Goal: Transaction & Acquisition: Download file/media

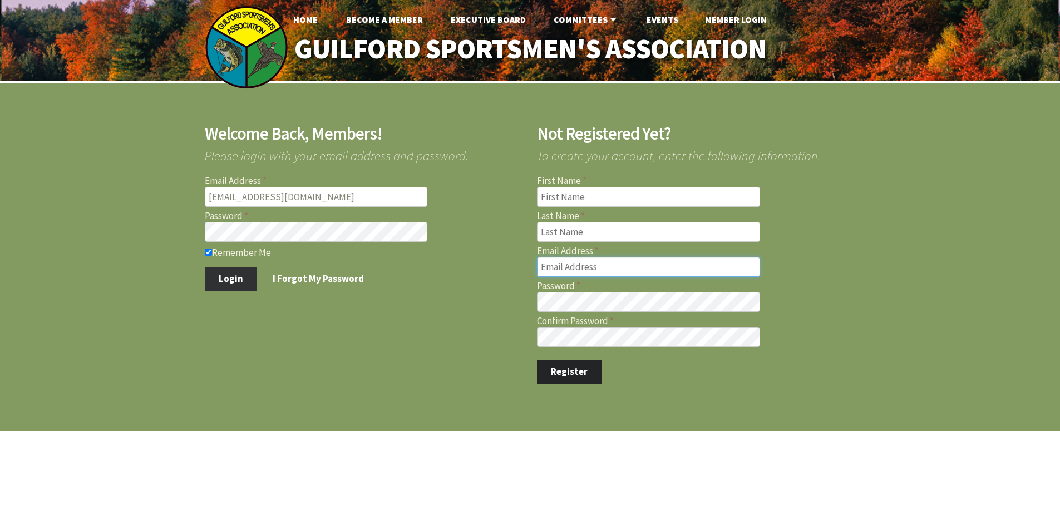
type input "[EMAIL_ADDRESS][DOMAIN_NAME]"
click at [231, 273] on button "Login" at bounding box center [231, 279] width 53 height 23
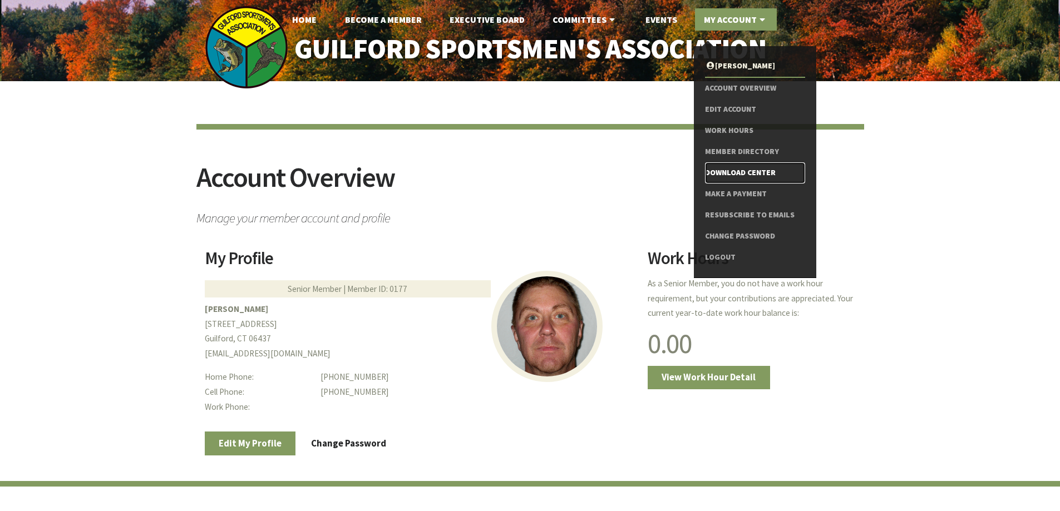
click at [723, 170] on link "Download Center" at bounding box center [755, 172] width 100 height 21
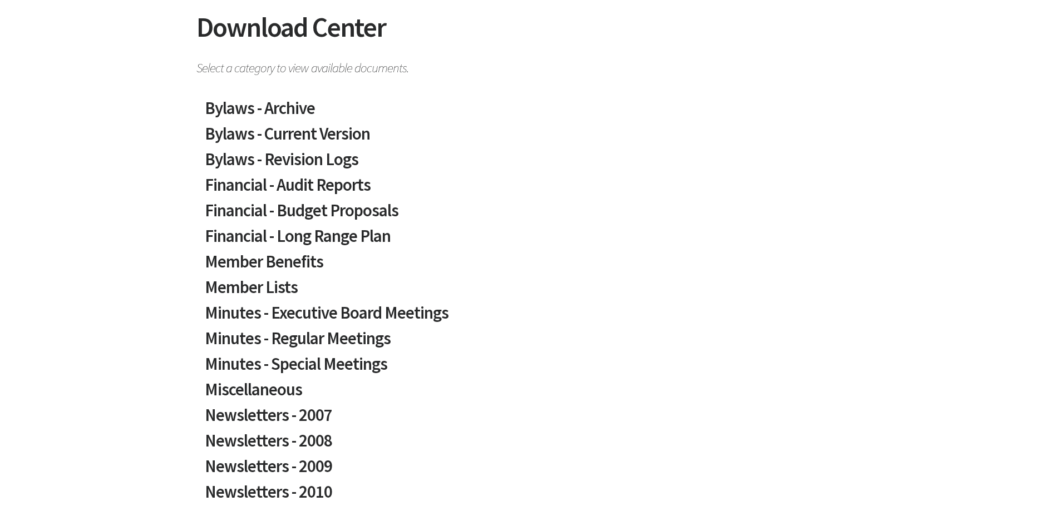
scroll to position [167, 0]
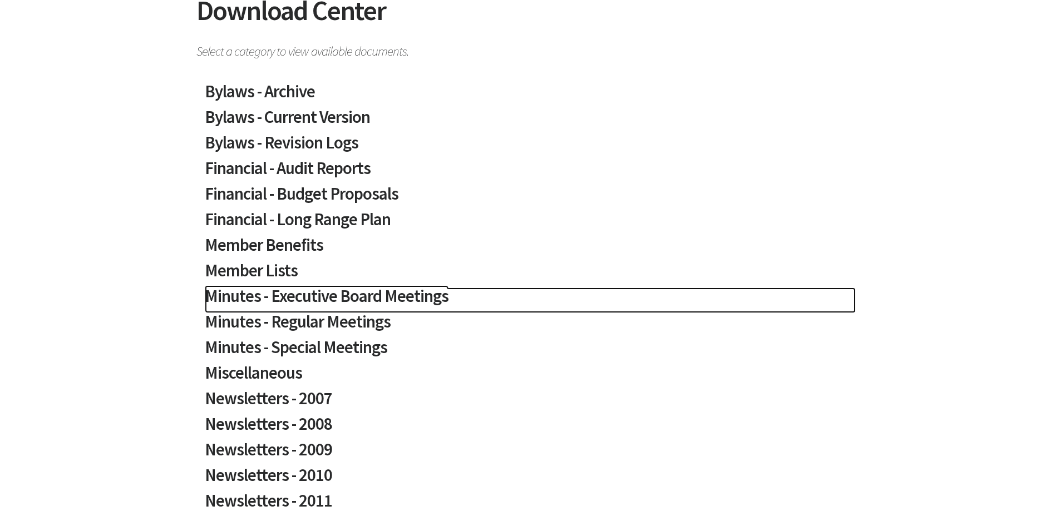
click at [393, 295] on h2 "Minutes - Executive Board Meetings" at bounding box center [530, 301] width 651 height 26
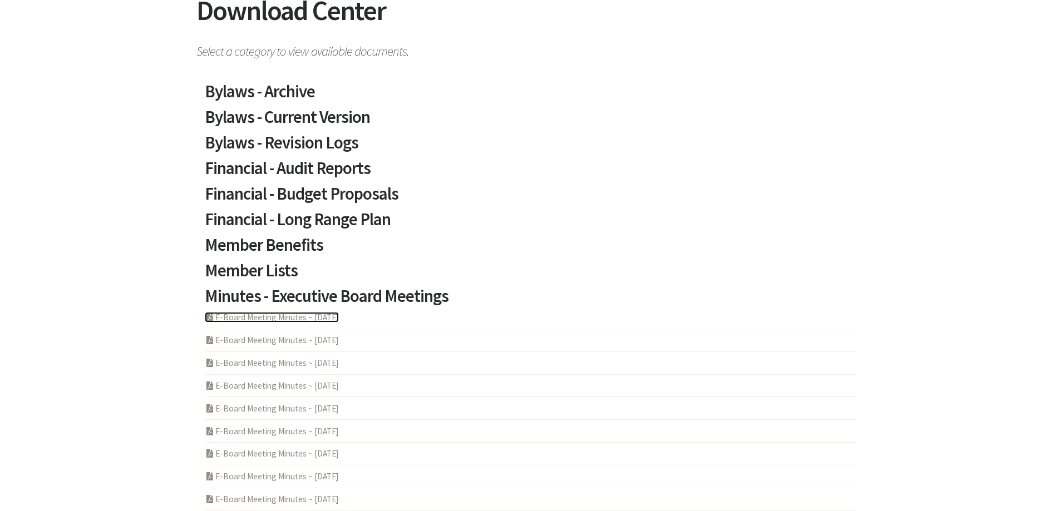
click at [324, 319] on link "PDF Acrobat Document E-Board Meeting Minutes ~ 2025-07-24" at bounding box center [272, 317] width 134 height 11
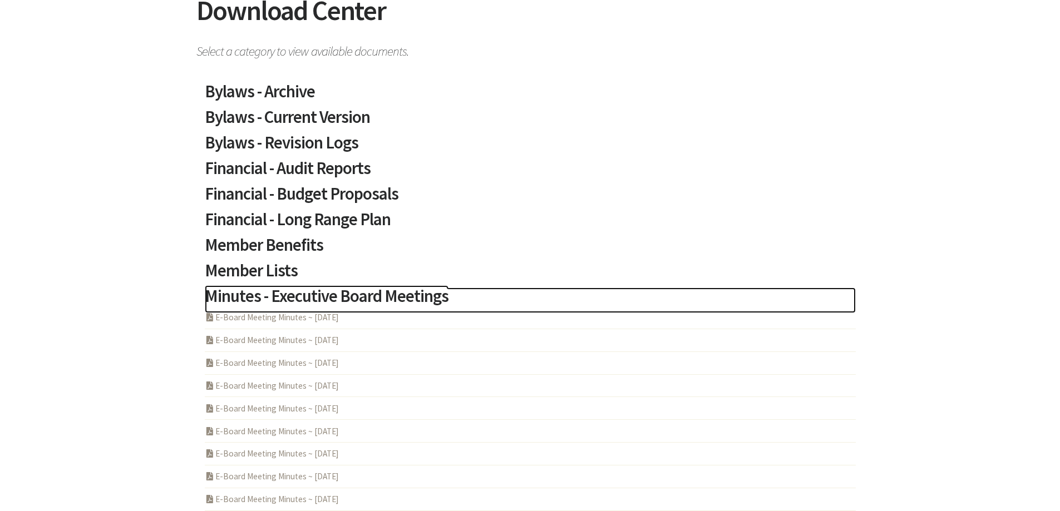
click at [375, 289] on h2 "Minutes - Executive Board Meetings" at bounding box center [530, 301] width 651 height 26
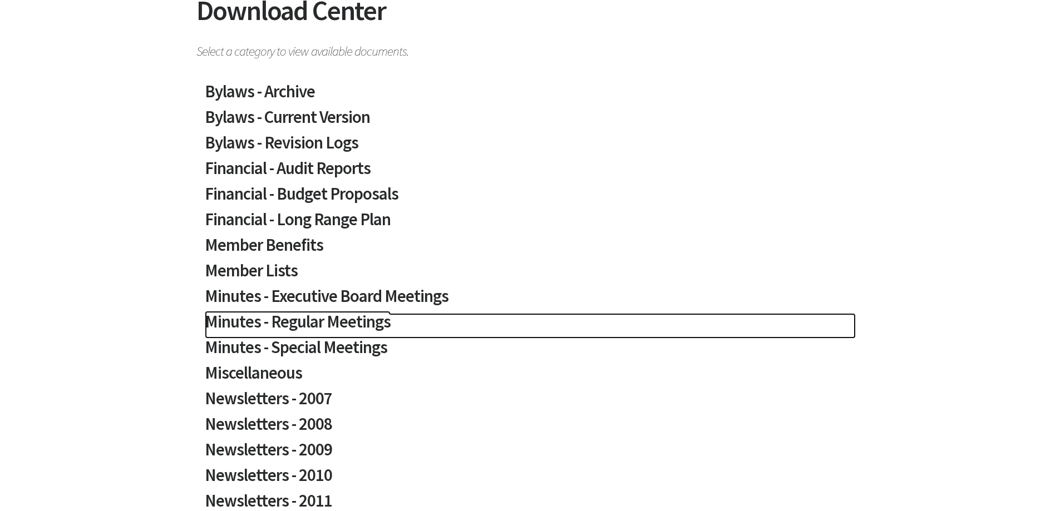
click at [345, 332] on h2 "Minutes - Regular Meetings" at bounding box center [530, 326] width 651 height 26
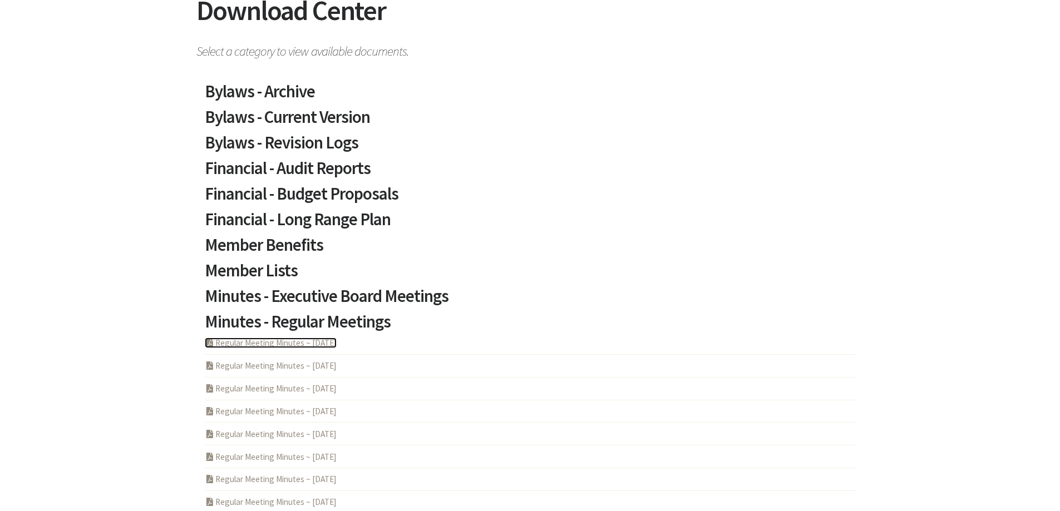
click at [315, 343] on link "PDF Acrobat Document Regular Meeting Minutes ~ 2025-07-10" at bounding box center [271, 343] width 132 height 11
